Goal: Task Accomplishment & Management: Complete application form

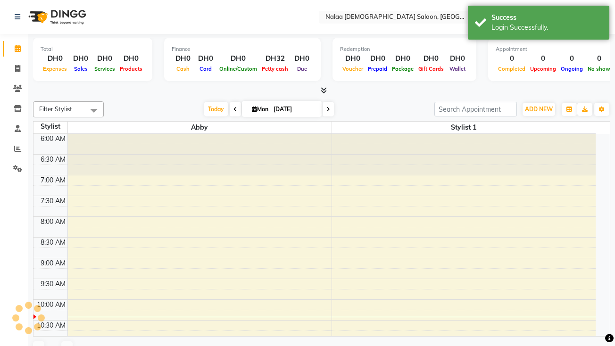
select select "en"
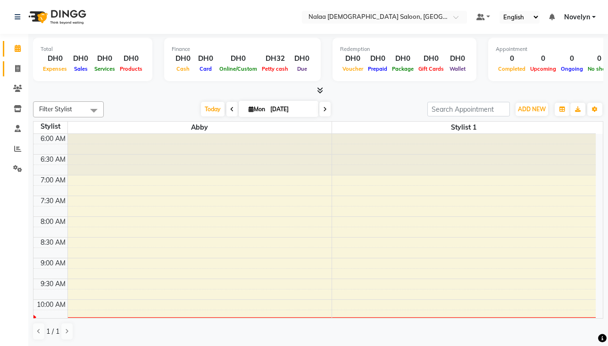
click at [19, 67] on icon at bounding box center [17, 68] width 5 height 7
select select "service"
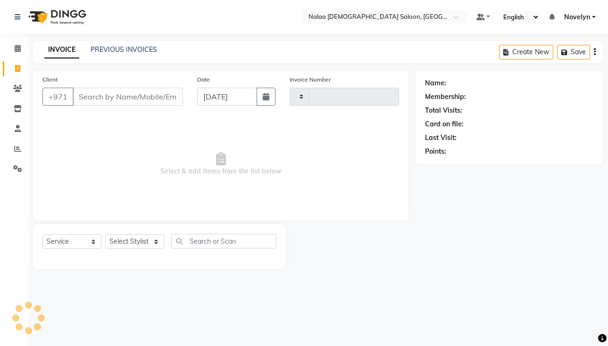
type input "0617"
select select "7528"
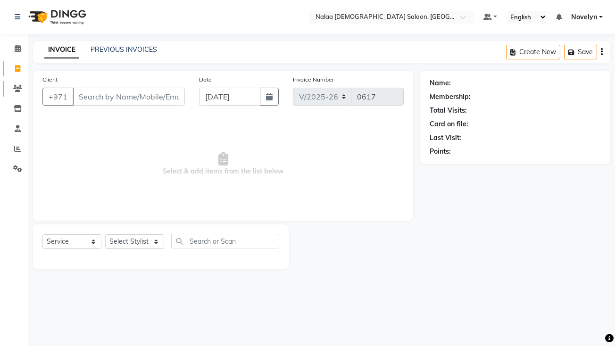
click at [20, 91] on icon at bounding box center [17, 88] width 9 height 7
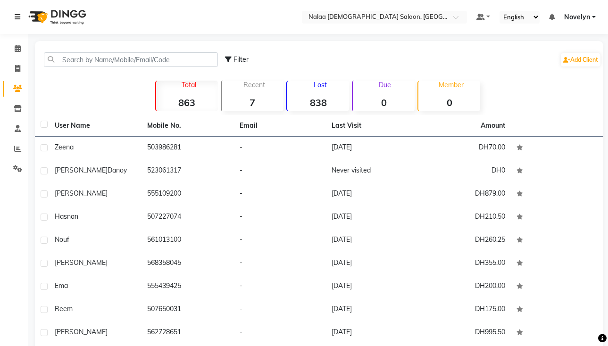
click at [19, 16] on icon at bounding box center [18, 17] width 6 height 7
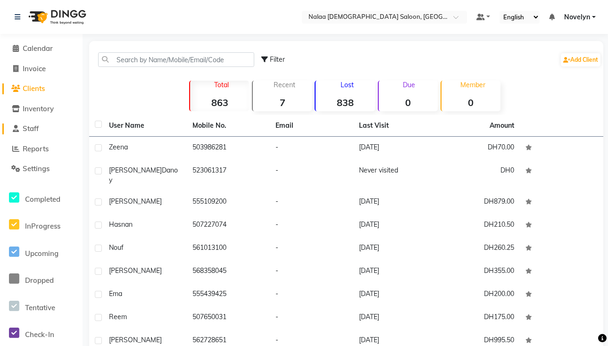
click at [42, 131] on link "Staff" at bounding box center [41, 129] width 78 height 11
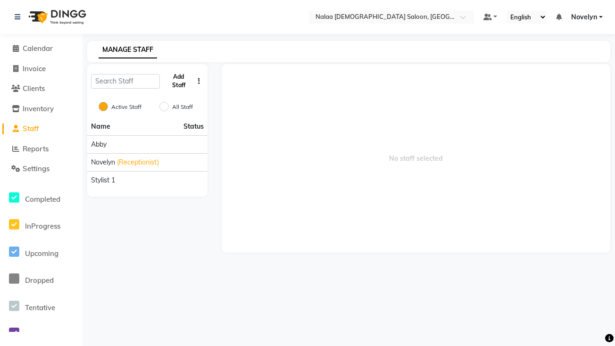
click at [182, 79] on button "Add Staff" at bounding box center [178, 81] width 29 height 25
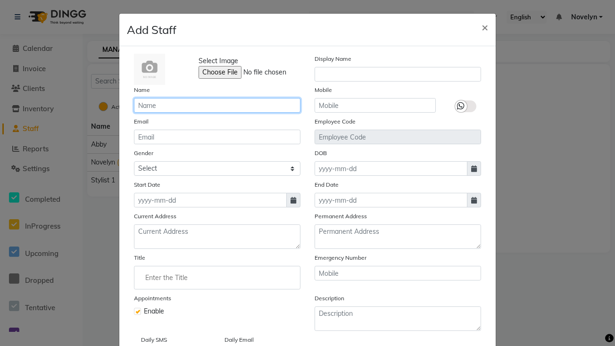
click at [180, 105] on input "text" at bounding box center [217, 105] width 167 height 15
type input "Grace"
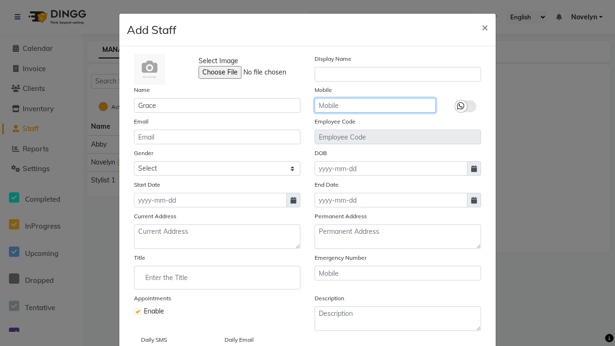
click at [372, 103] on input "text" at bounding box center [375, 105] width 121 height 15
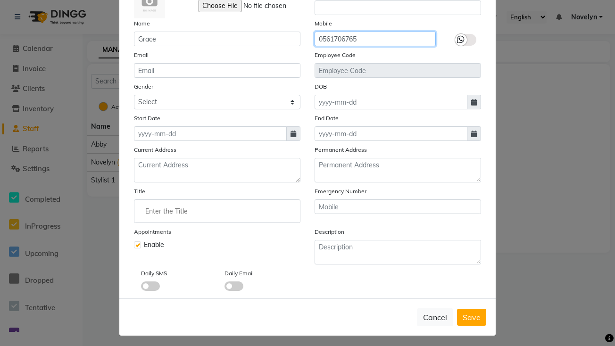
scroll to position [70, 0]
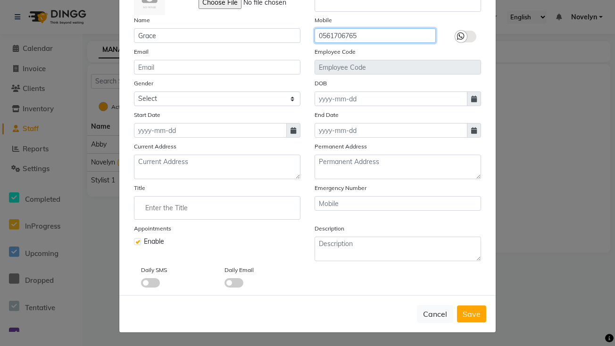
type input "0561706765"
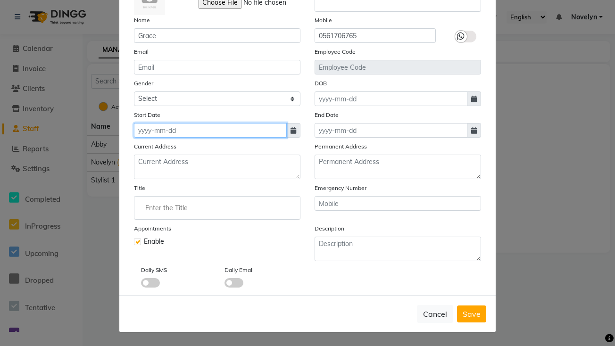
click at [196, 132] on input at bounding box center [210, 130] width 153 height 15
select select "9"
select select "2025"
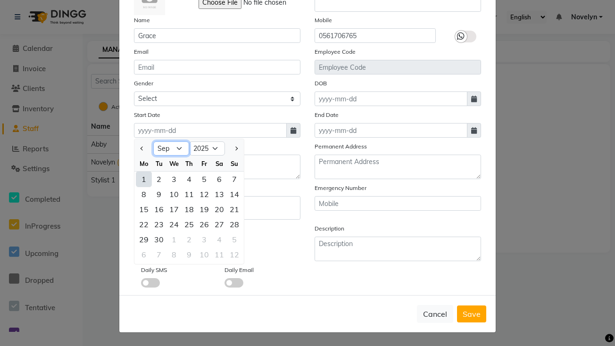
click at [175, 152] on select "Jan Feb Mar Apr May Jun [DATE] Aug Sep Oct Nov Dec" at bounding box center [171, 149] width 36 height 14
click at [140, 179] on div "1" at bounding box center [143, 179] width 15 height 15
type input "[DATE]"
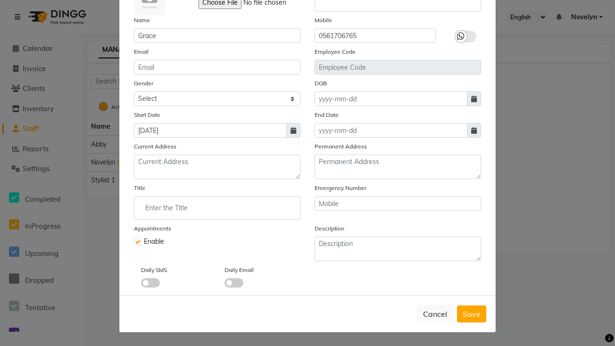
click at [545, 133] on ngb-modal-window "Add Staff × Select Image Display Name Name Grace Mobile [PHONE_NUMBER] Email Em…" at bounding box center [307, 173] width 615 height 346
click at [474, 315] on span "Save" at bounding box center [472, 313] width 18 height 9
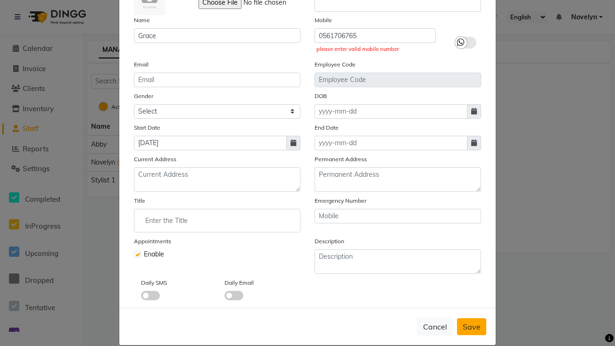
click at [471, 333] on button "Save" at bounding box center [471, 326] width 29 height 17
click at [200, 222] on input "Enter the Title" at bounding box center [217, 220] width 158 height 19
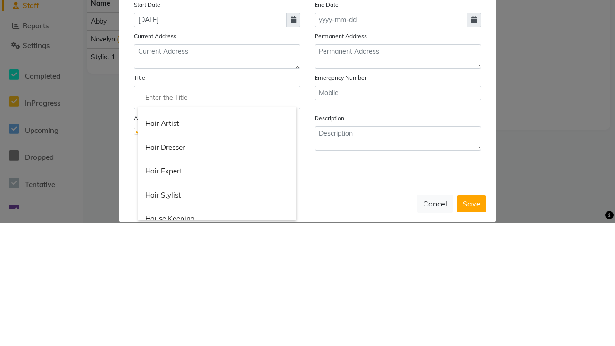
scroll to position [318, 0]
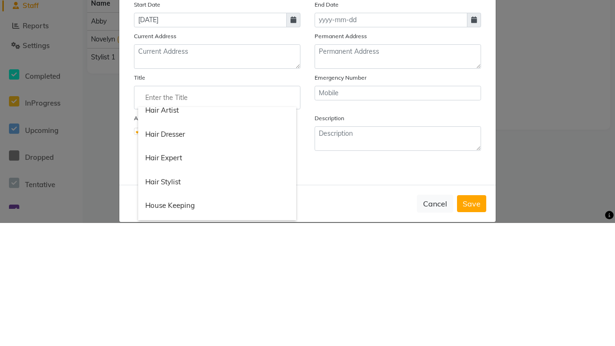
click at [541, 263] on div at bounding box center [307, 173] width 615 height 346
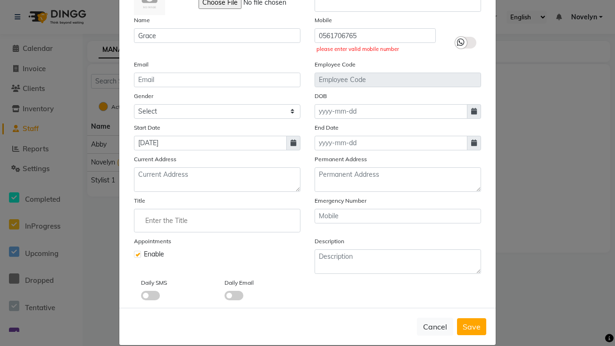
scroll to position [0, 0]
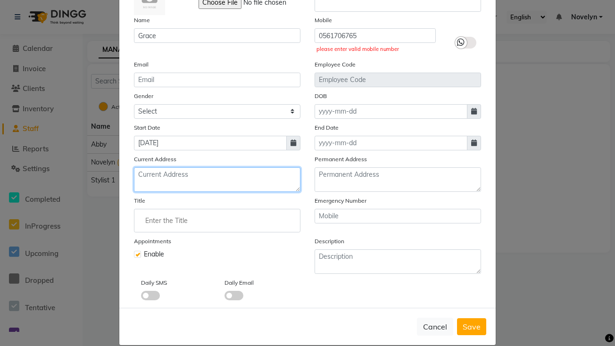
click at [234, 177] on textarea at bounding box center [217, 179] width 167 height 25
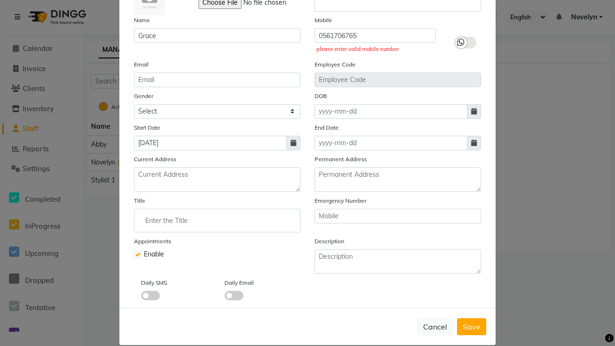
click at [535, 134] on ngb-modal-window "Add Staff × Select Image Display Name Name Grace Mobile [PHONE_NUMBER] please e…" at bounding box center [307, 173] width 615 height 346
click at [262, 222] on input "Enter the Title" at bounding box center [217, 220] width 158 height 19
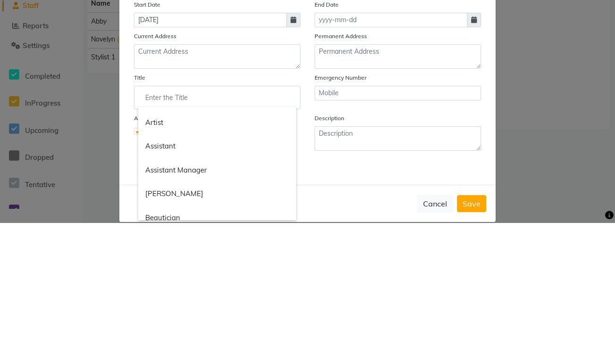
scroll to position [44, 0]
type input "P"
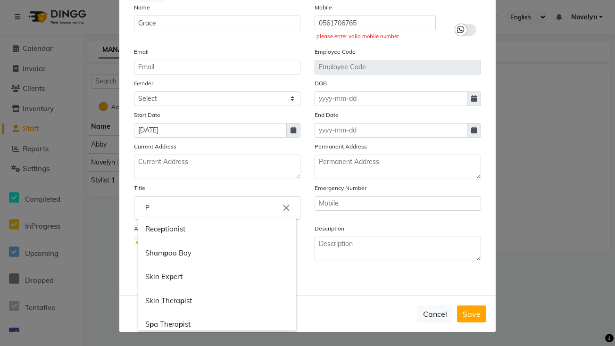
scroll to position [154, 0]
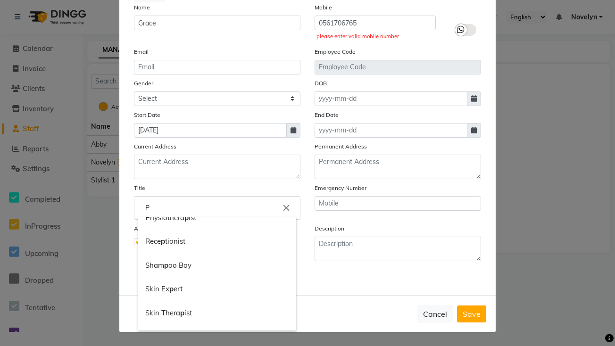
click at [210, 204] on input "P" at bounding box center [217, 208] width 158 height 19
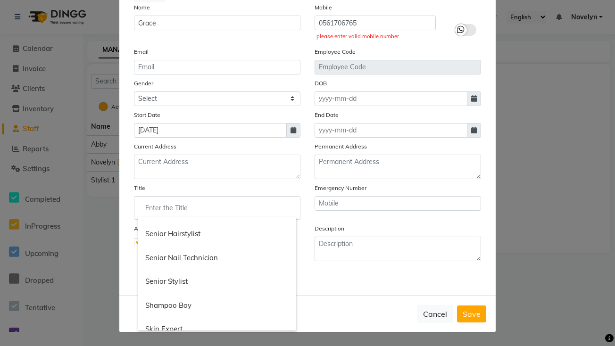
scroll to position [784, 0]
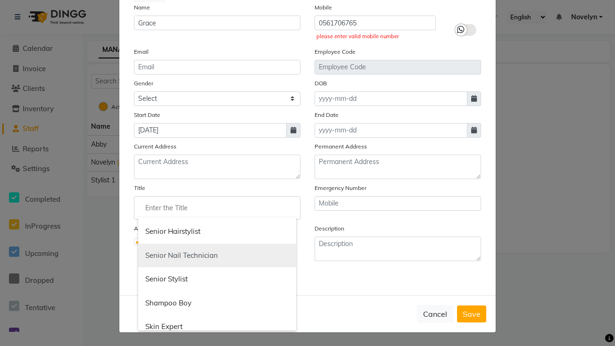
click at [226, 256] on link "Senior Nail Technician" at bounding box center [217, 256] width 158 height 24
type input "Senior Nail Technician"
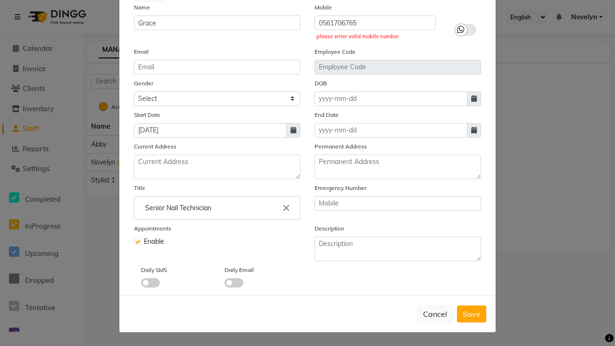
scroll to position [0, 0]
click at [468, 315] on span "Save" at bounding box center [472, 313] width 18 height 9
click at [472, 313] on span "Save" at bounding box center [472, 313] width 18 height 9
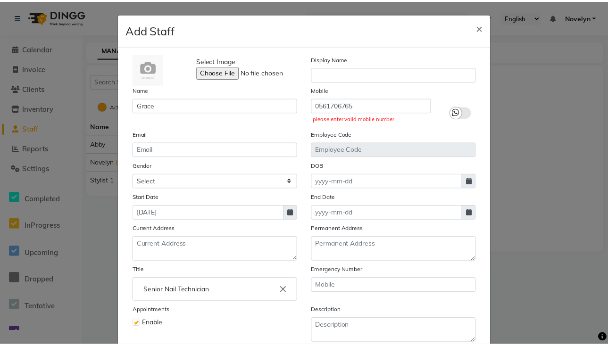
scroll to position [1, 0]
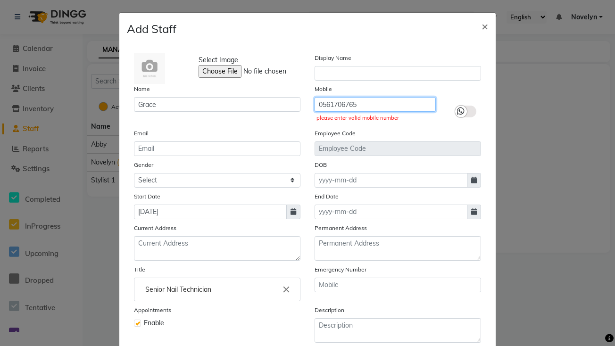
click at [367, 105] on input "0561706765" at bounding box center [375, 104] width 121 height 15
click at [544, 123] on ngb-modal-window "Add Staff × Select Image Display Name Name Grace Mobile [PHONE_NUMBER] please e…" at bounding box center [307, 173] width 615 height 346
click at [464, 111] on label at bounding box center [465, 112] width 21 height 12
click at [0, 0] on input "checkbox" at bounding box center [0, 0] width 0 height 0
click at [370, 107] on input "0561706765" at bounding box center [375, 104] width 121 height 15
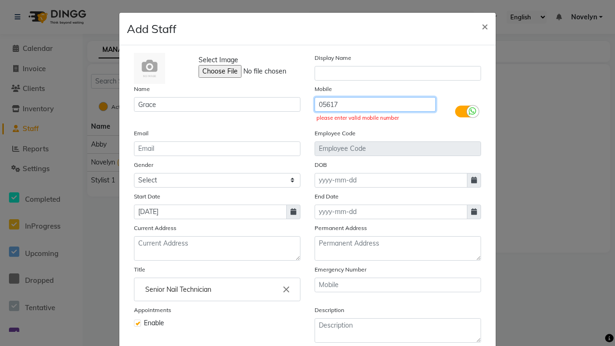
type input "0561706765"
click at [561, 148] on ngb-modal-window "Add Staff × Select Image Display Name Name Grace Mobile [PHONE_NUMBER] please e…" at bounding box center [307, 173] width 615 height 346
click at [482, 25] on span "×" at bounding box center [485, 26] width 7 height 14
checkbox input "false"
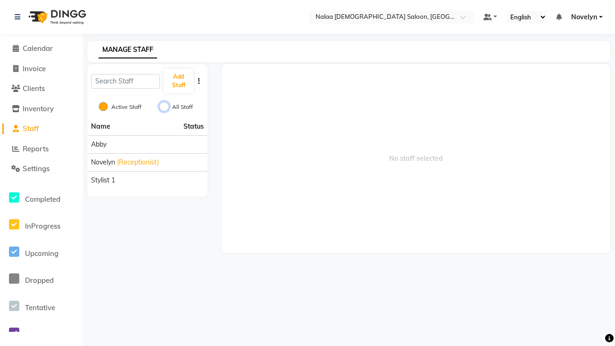
click at [167, 104] on input "All Staff" at bounding box center [163, 106] width 9 height 9
radio input "true"
radio input "false"
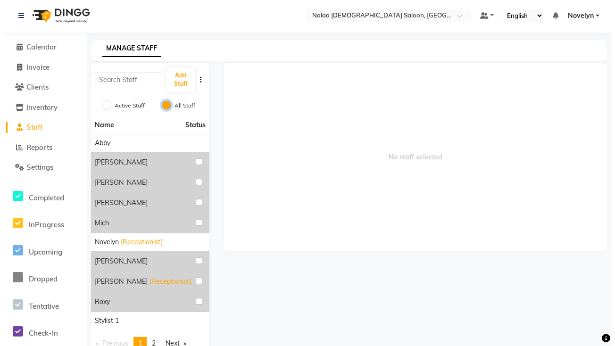
scroll to position [0, 0]
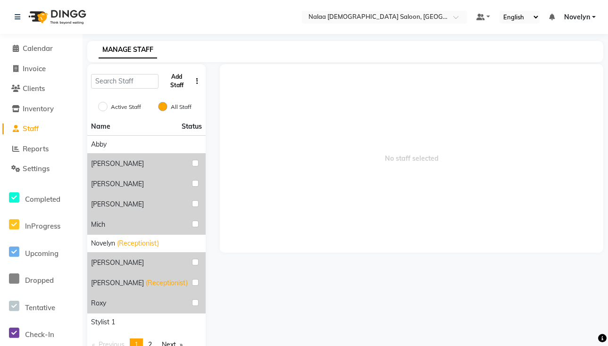
click at [182, 81] on button "Add Staff" at bounding box center [176, 81] width 29 height 25
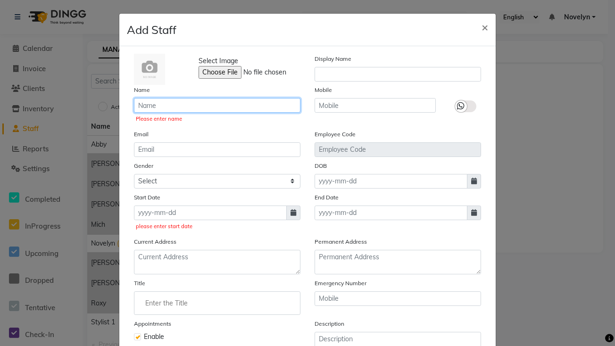
click at [207, 107] on input "text" at bounding box center [217, 105] width 167 height 15
click at [186, 103] on input "text" at bounding box center [217, 105] width 167 height 15
type input "Grace"
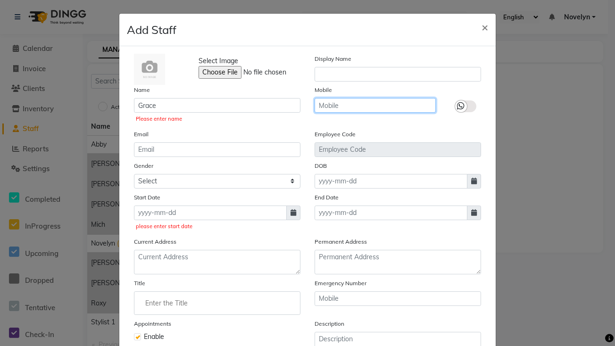
type input "0561706765"
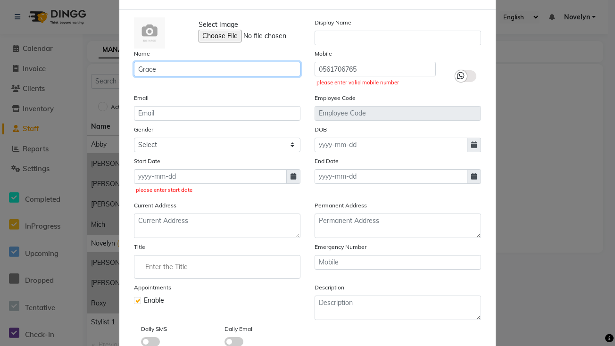
scroll to position [95, 0]
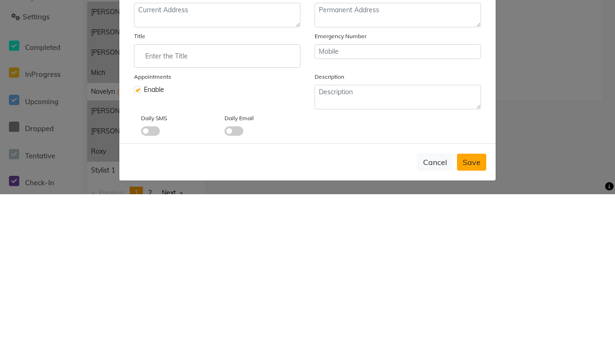
click at [469, 312] on span "Save" at bounding box center [472, 313] width 18 height 9
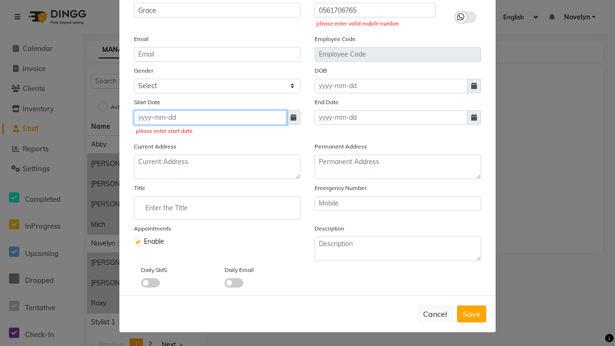
click at [214, 122] on input at bounding box center [210, 117] width 153 height 15
select select "9"
select select "2025"
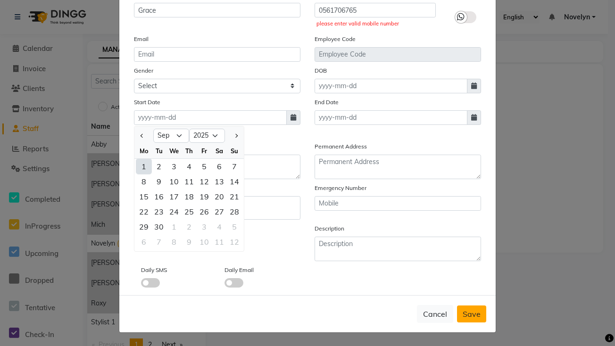
click at [468, 319] on button "Save" at bounding box center [471, 314] width 29 height 17
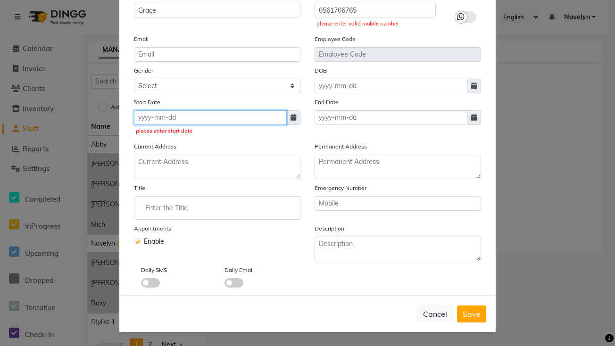
click at [184, 119] on input at bounding box center [210, 117] width 153 height 15
select select "9"
select select "2025"
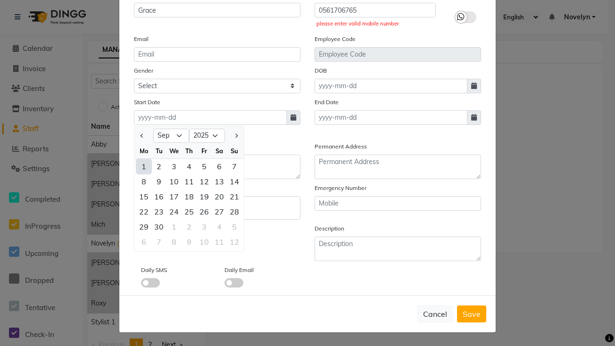
click at [141, 167] on div "1" at bounding box center [143, 166] width 15 height 15
type input "[DATE]"
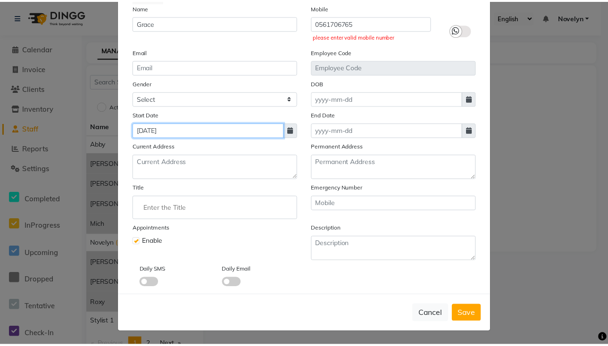
scroll to position [83, 0]
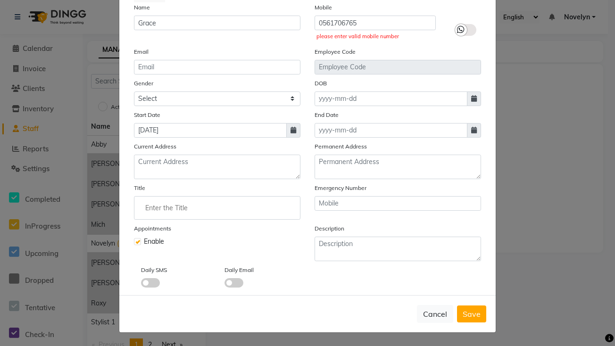
click at [292, 131] on icon at bounding box center [294, 130] width 6 height 7
select select "9"
select select "2025"
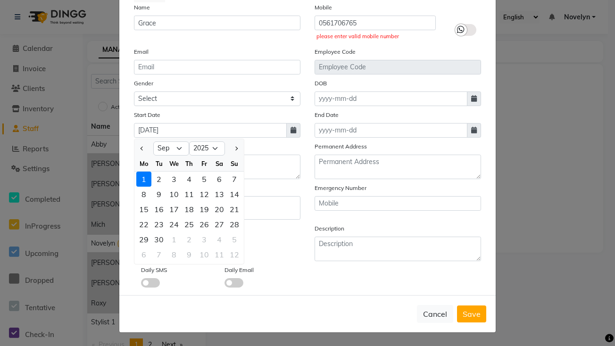
click at [136, 181] on div "1" at bounding box center [143, 179] width 15 height 15
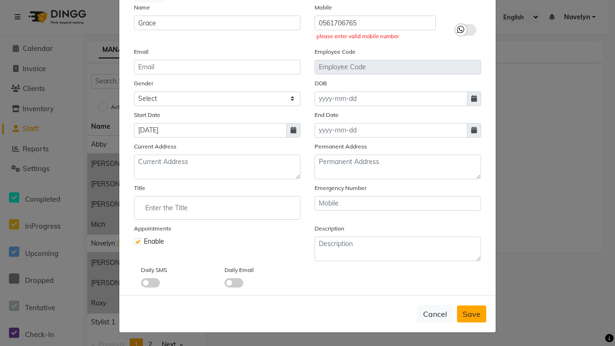
click at [471, 312] on span "Save" at bounding box center [472, 313] width 18 height 9
click at [372, 21] on input "0561706765" at bounding box center [375, 23] width 121 height 15
click at [364, 58] on div "Employee Code" at bounding box center [398, 61] width 181 height 28
click at [473, 317] on span "Save" at bounding box center [472, 313] width 18 height 9
click at [465, 317] on span "Save" at bounding box center [472, 313] width 18 height 9
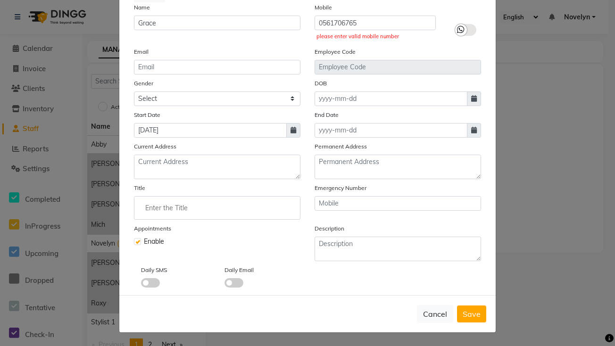
click at [461, 28] on icon at bounding box center [461, 29] width 8 height 8
click at [0, 0] on input "checkbox" at bounding box center [0, 0] width 0 height 0
click at [471, 321] on button "Save" at bounding box center [471, 314] width 29 height 17
click at [430, 315] on button "Cancel" at bounding box center [435, 314] width 36 height 18
checkbox input "false"
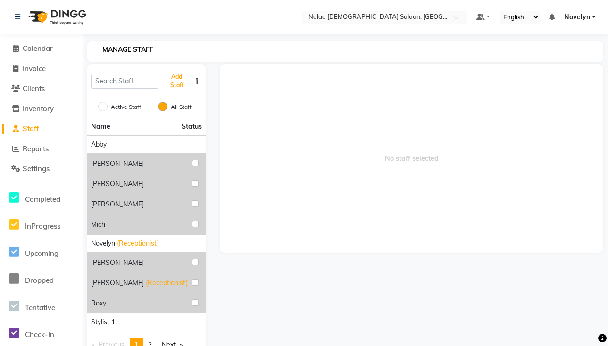
scroll to position [27, 0]
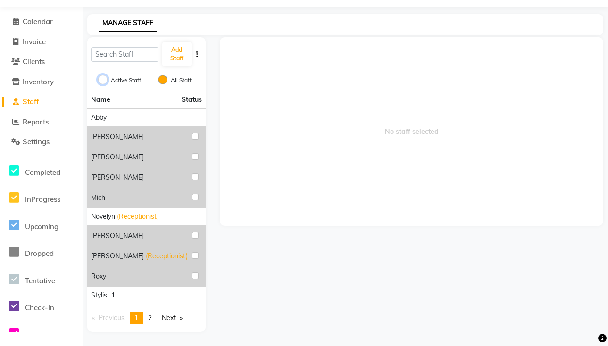
click at [101, 79] on input "Active Staff" at bounding box center [102, 79] width 9 height 9
radio input "true"
radio input "false"
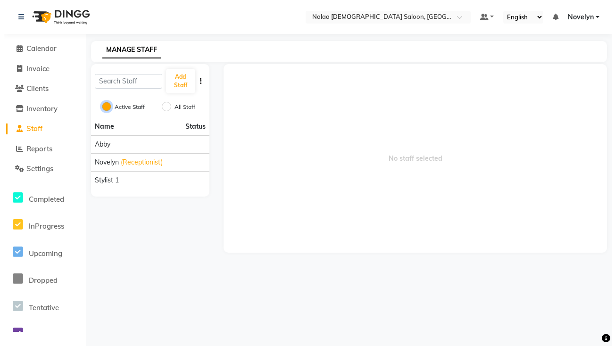
scroll to position [0, 0]
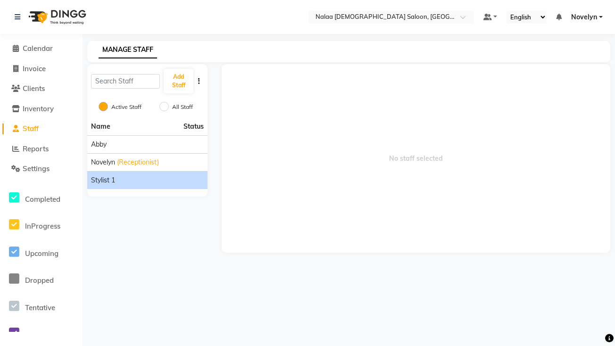
click at [168, 184] on div "Stylist 1" at bounding box center [147, 180] width 113 height 10
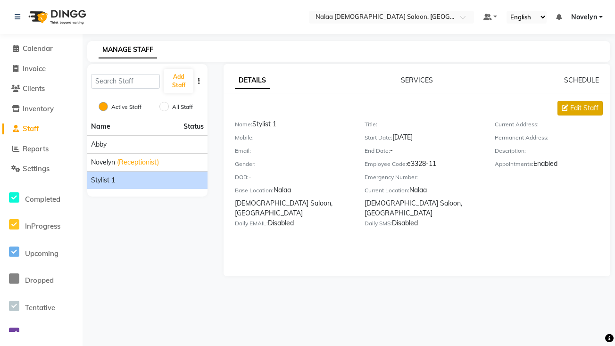
click at [585, 107] on span "Edit Staff" at bounding box center [584, 108] width 28 height 10
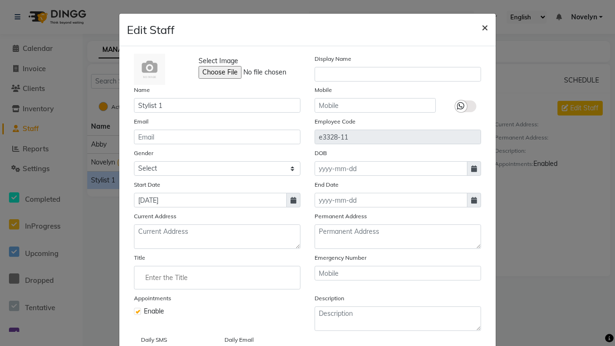
click at [482, 25] on span "×" at bounding box center [485, 27] width 7 height 14
checkbox input "false"
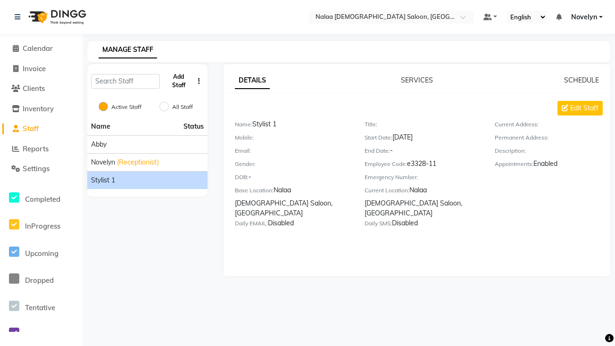
click at [180, 75] on button "Add Staff" at bounding box center [178, 81] width 29 height 25
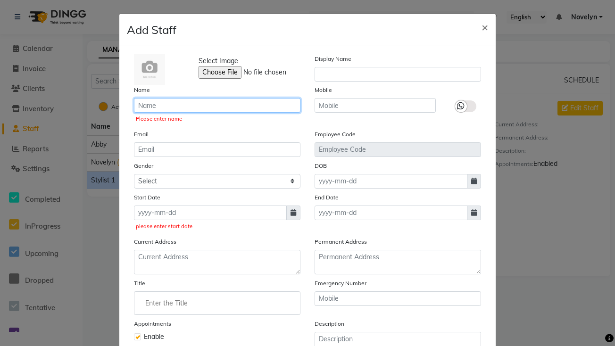
click at [174, 107] on input "text" at bounding box center [217, 105] width 167 height 15
click at [192, 108] on input "text" at bounding box center [217, 105] width 167 height 15
type input "Grace"
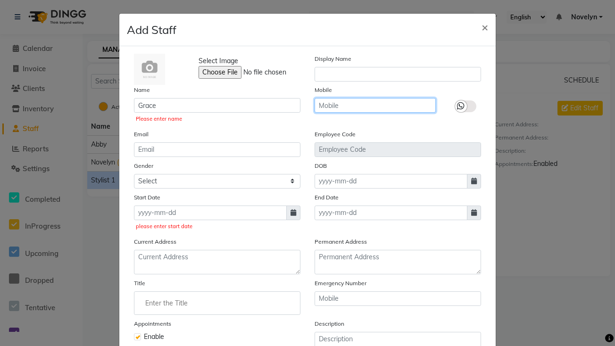
type input "0561706765"
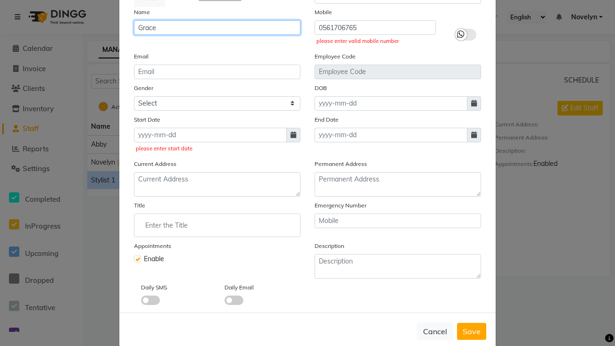
scroll to position [95, 0]
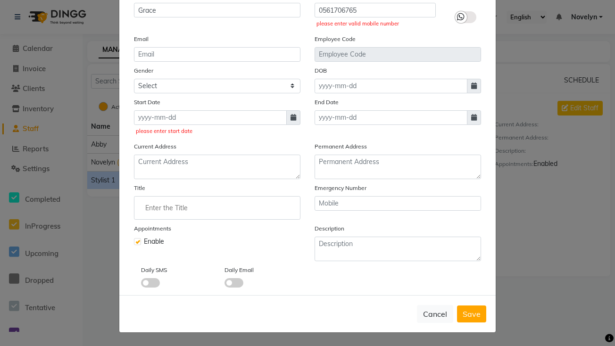
click at [291, 118] on icon at bounding box center [294, 117] width 6 height 7
select select "9"
select select "2025"
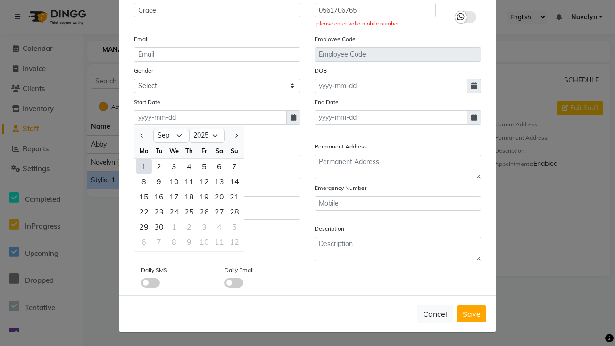
click at [138, 165] on div "1" at bounding box center [143, 166] width 15 height 15
type input "[DATE]"
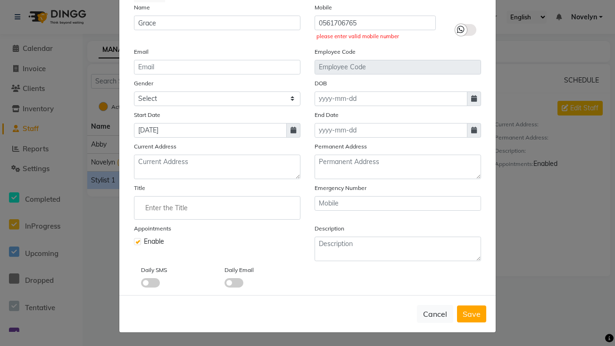
scroll to position [83, 0]
click at [471, 314] on span "Save" at bounding box center [472, 313] width 18 height 9
click at [134, 245] on label at bounding box center [137, 241] width 7 height 7
click at [134, 244] on input "checkbox" at bounding box center [137, 241] width 6 height 6
checkbox input "false"
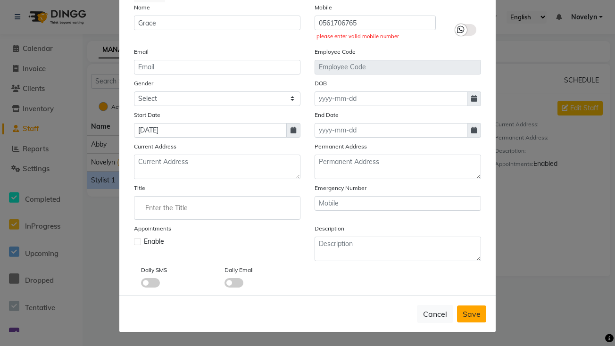
click at [475, 314] on span "Save" at bounding box center [472, 313] width 18 height 9
click at [225, 212] on input "Enter the Title" at bounding box center [217, 208] width 158 height 19
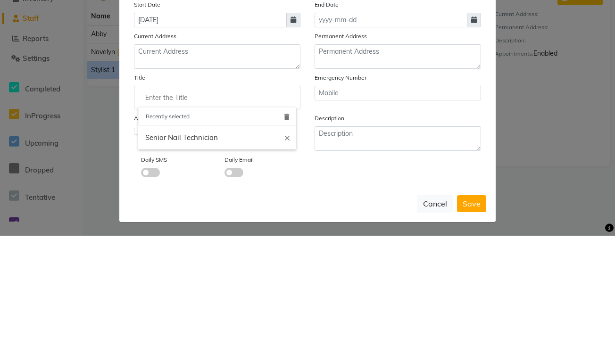
click at [543, 240] on div at bounding box center [307, 173] width 615 height 346
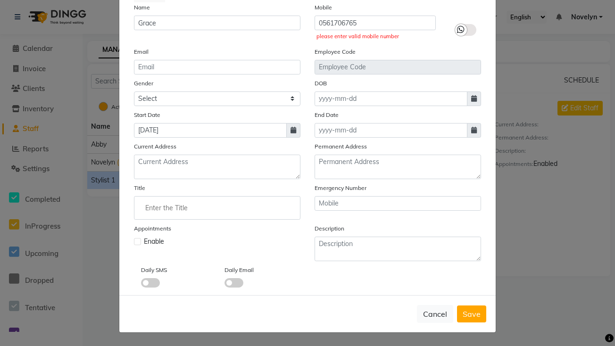
click at [564, 308] on ngb-modal-window "Add Staff × Select Image Display Name Name Grace Mobile [PHONE_NUMBER] please e…" at bounding box center [307, 173] width 615 height 346
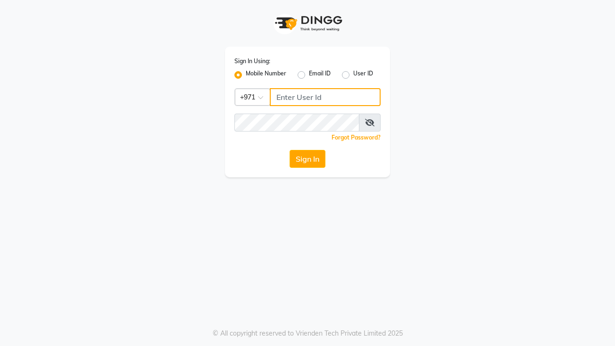
type input "522449802"
click at [310, 158] on button "Sign In" at bounding box center [308, 159] width 36 height 18
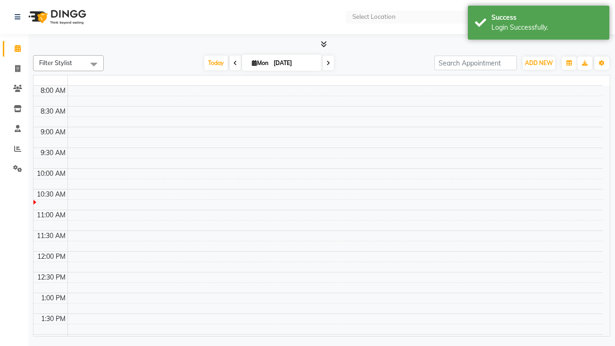
select select "en"
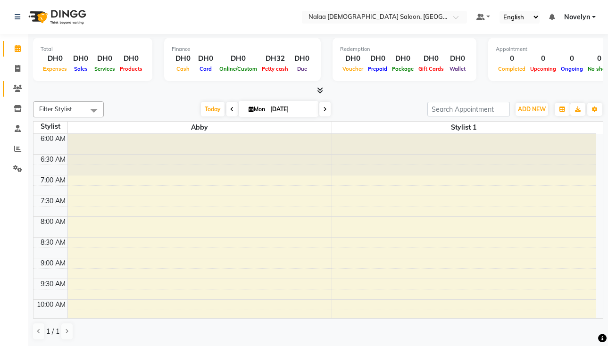
click at [20, 89] on icon at bounding box center [17, 88] width 9 height 7
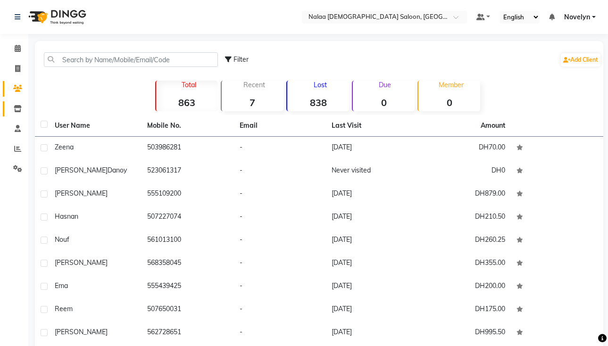
click at [17, 108] on icon at bounding box center [18, 108] width 8 height 7
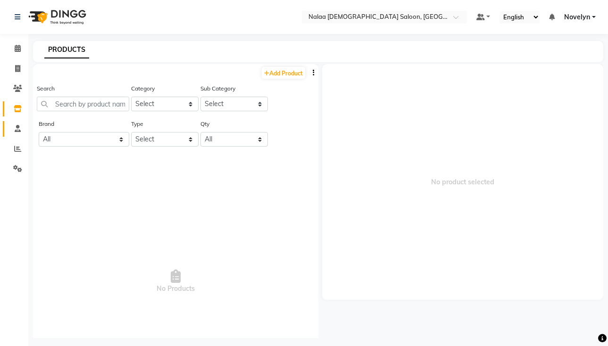
click at [17, 128] on icon at bounding box center [18, 128] width 6 height 7
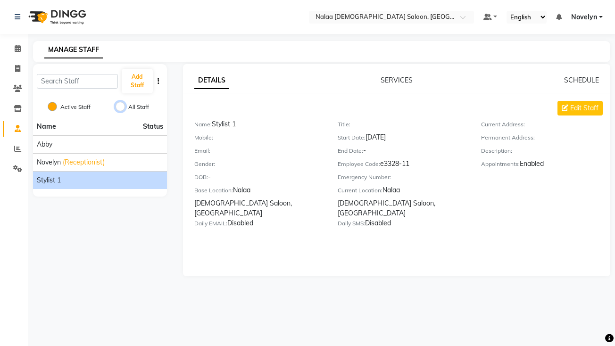
click at [120, 103] on input "All Staff" at bounding box center [120, 106] width 9 height 9
radio input "true"
radio input "false"
click at [135, 77] on button "Add Staff" at bounding box center [137, 81] width 31 height 25
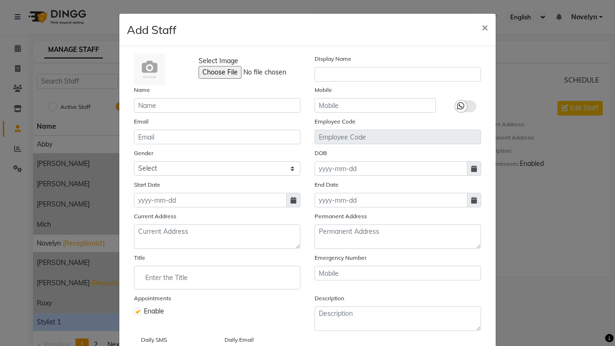
click at [69, 262] on ngb-modal-window "Add Staff × Select Image Display Name Name Mobile Email Employee Code Gender Se…" at bounding box center [307, 173] width 615 height 346
click at [11, 269] on ngb-modal-window "Add Staff × Select Image Display Name Name Mobile Email Employee Code Gender Se…" at bounding box center [307, 173] width 615 height 346
click at [484, 28] on span "×" at bounding box center [485, 27] width 7 height 14
checkbox input "false"
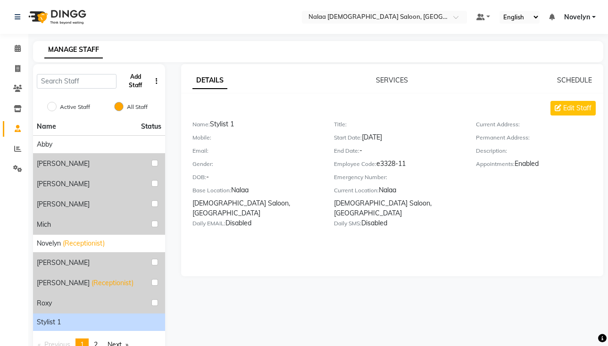
click at [134, 87] on button "Add Staff" at bounding box center [135, 81] width 31 height 25
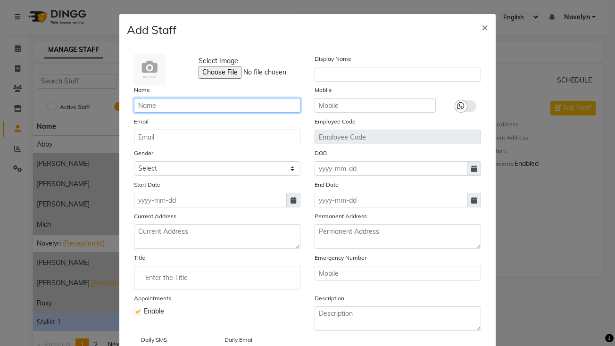
click at [175, 108] on input "text" at bounding box center [217, 105] width 167 height 15
